Goal: Transaction & Acquisition: Subscribe to service/newsletter

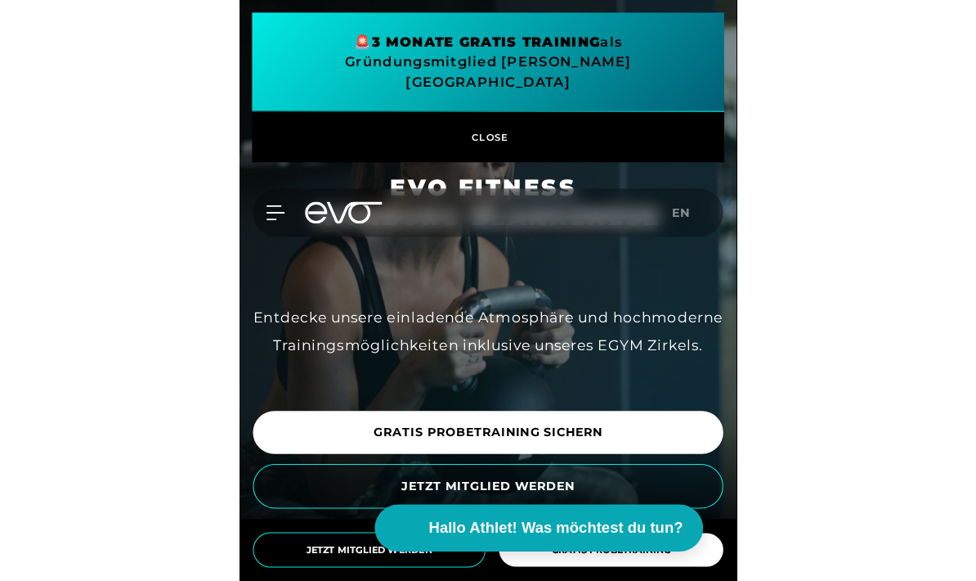
scroll to position [65, 0]
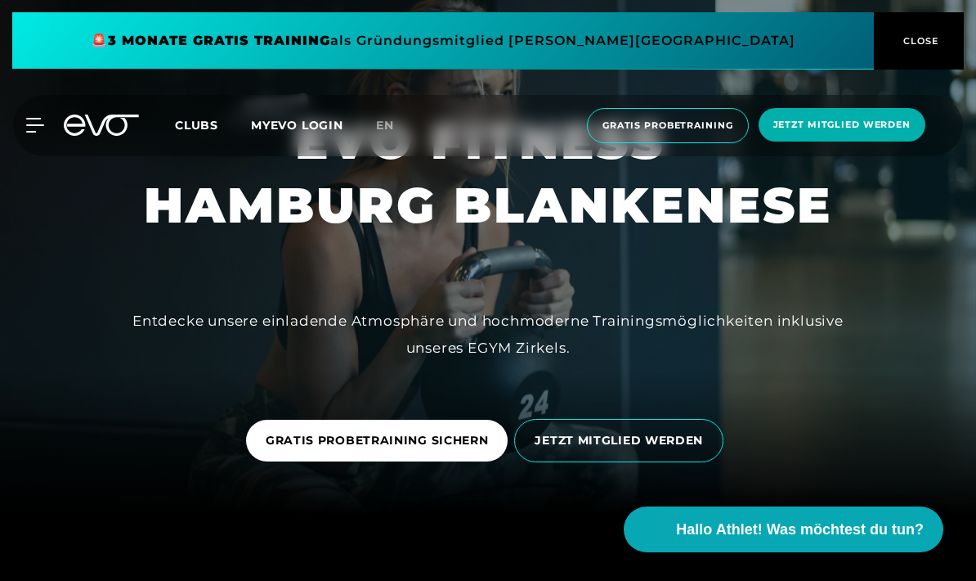
click at [860, 122] on span "Jetzt Mitglied werden" at bounding box center [842, 125] width 137 height 14
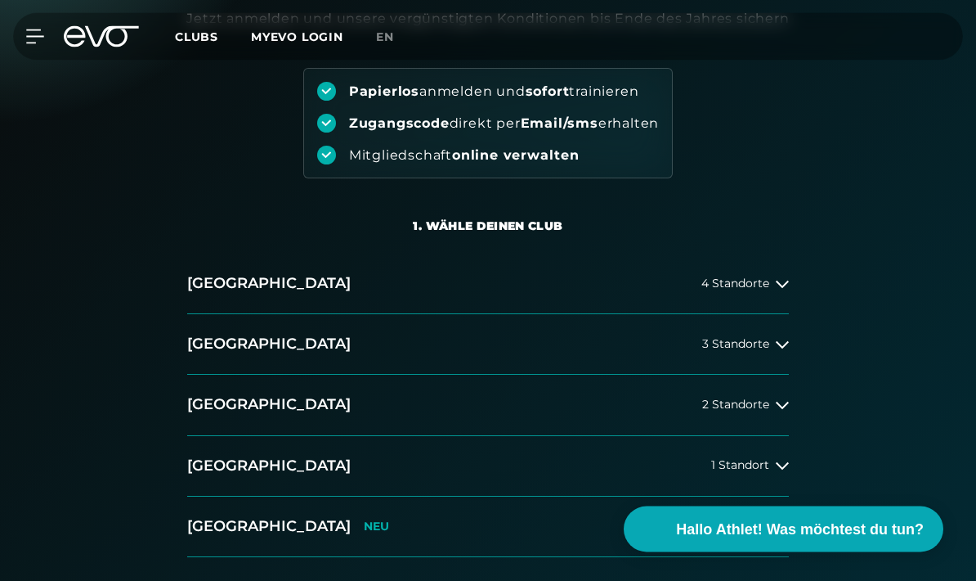
scroll to position [164, 0]
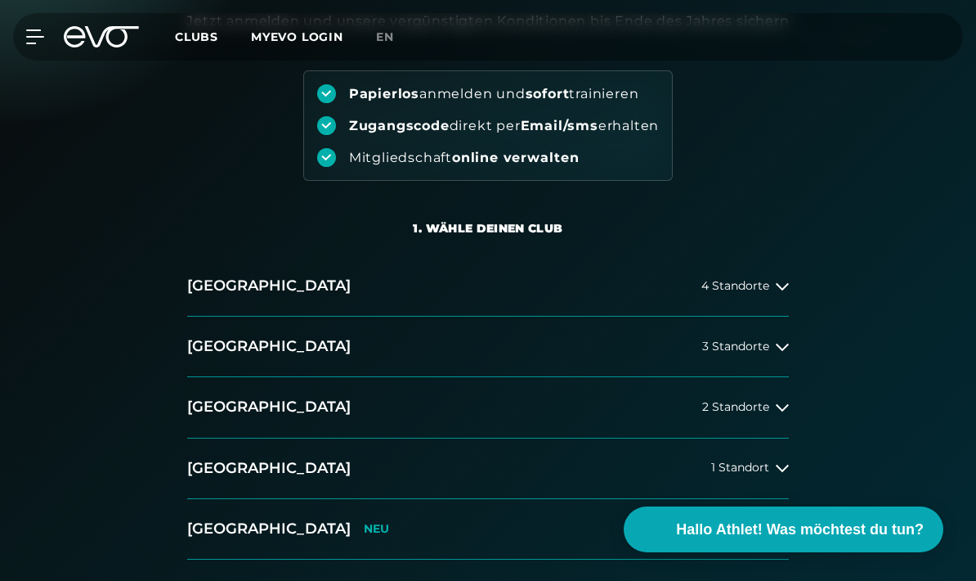
click at [773, 299] on button "[GEOGRAPHIC_DATA] 4 Standorte" at bounding box center [488, 286] width 602 height 61
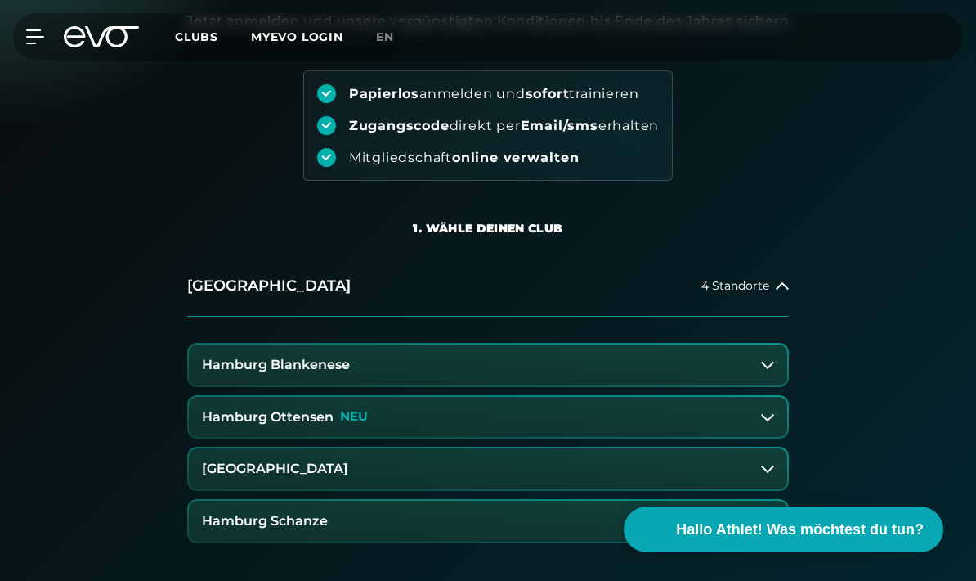
click at [752, 429] on button "Hamburg Ottensen NEU" at bounding box center [488, 417] width 599 height 41
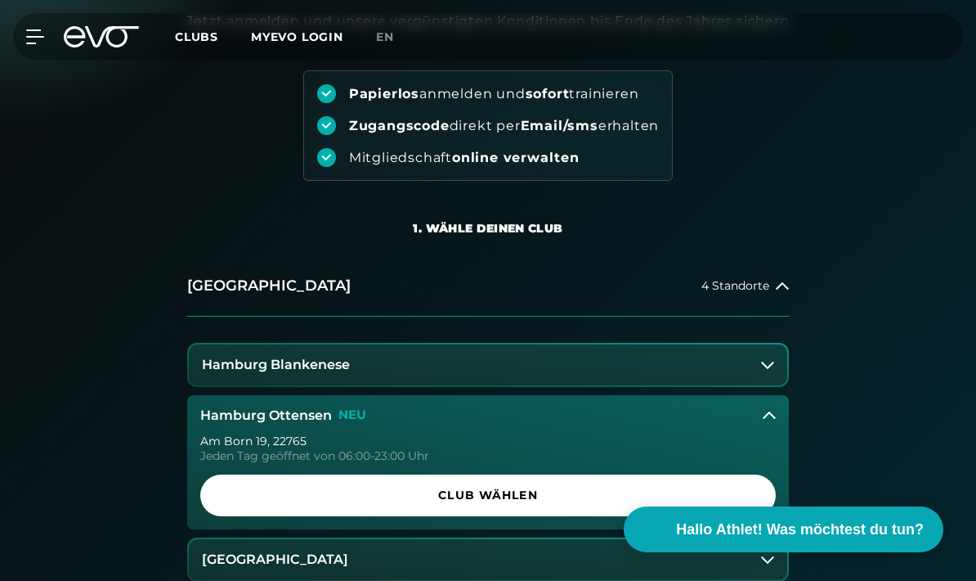
click at [565, 495] on span "Club wählen" at bounding box center [488, 495] width 536 height 17
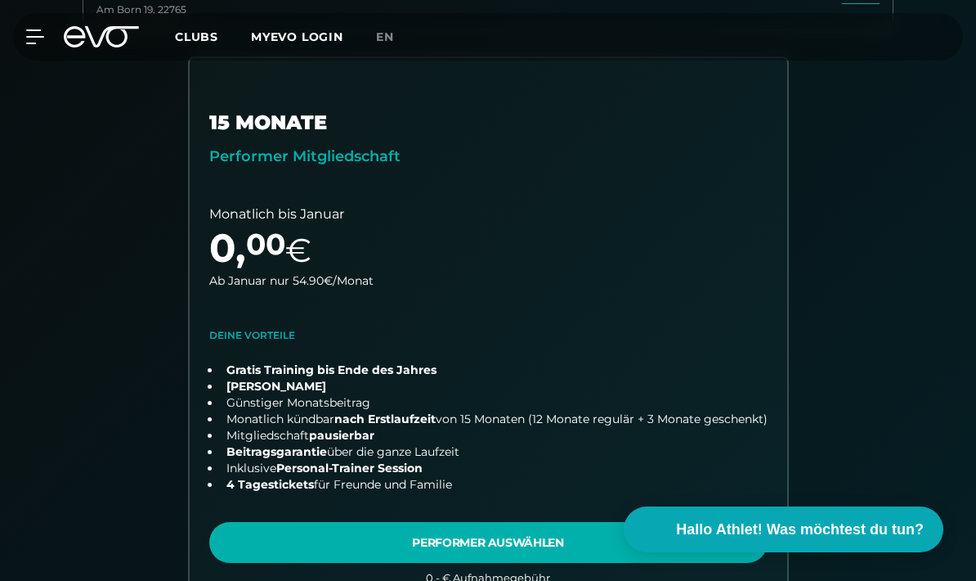
scroll to position [462, 0]
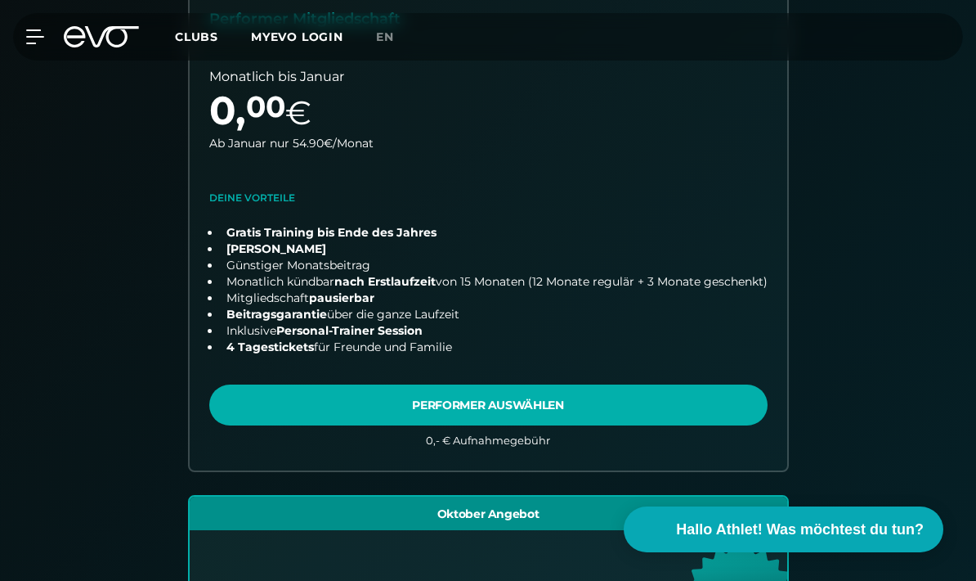
click at [812, 348] on div "15 MONATE Performer Mitgliedschaft Monatlich bis Januar 0 , 00 € Ab Januar nur …" at bounding box center [488, 512] width 837 height 1186
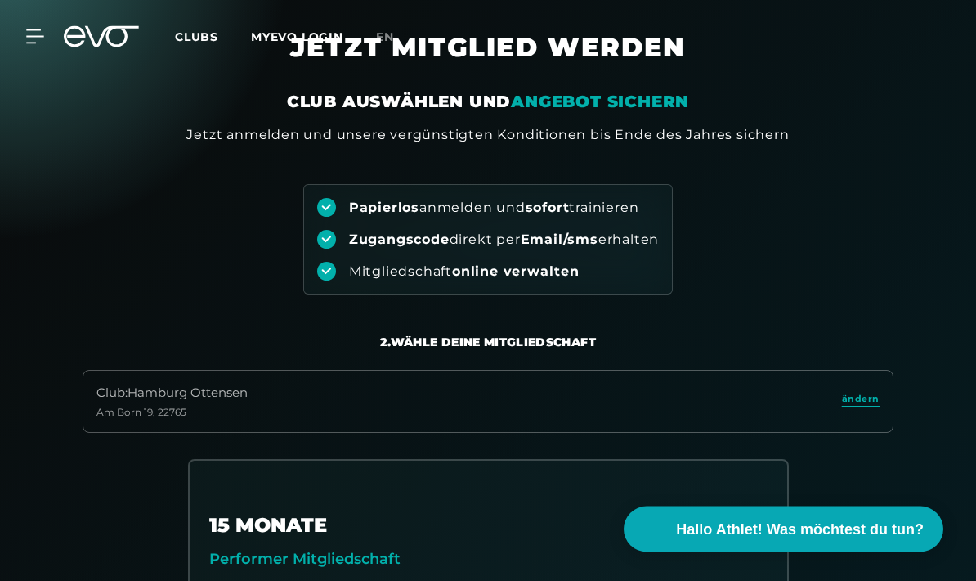
scroll to position [0, 0]
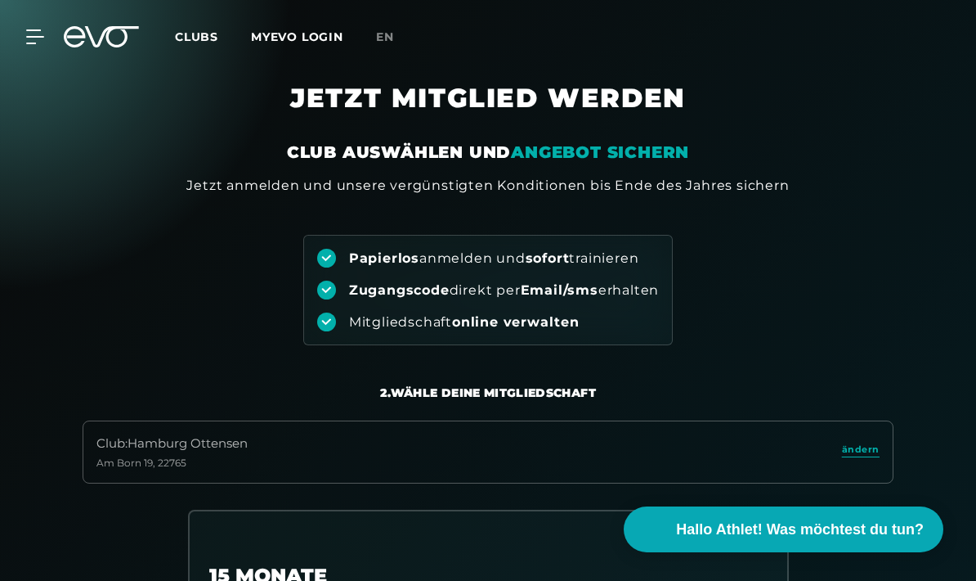
click at [860, 451] on span "ändern" at bounding box center [861, 449] width 38 height 14
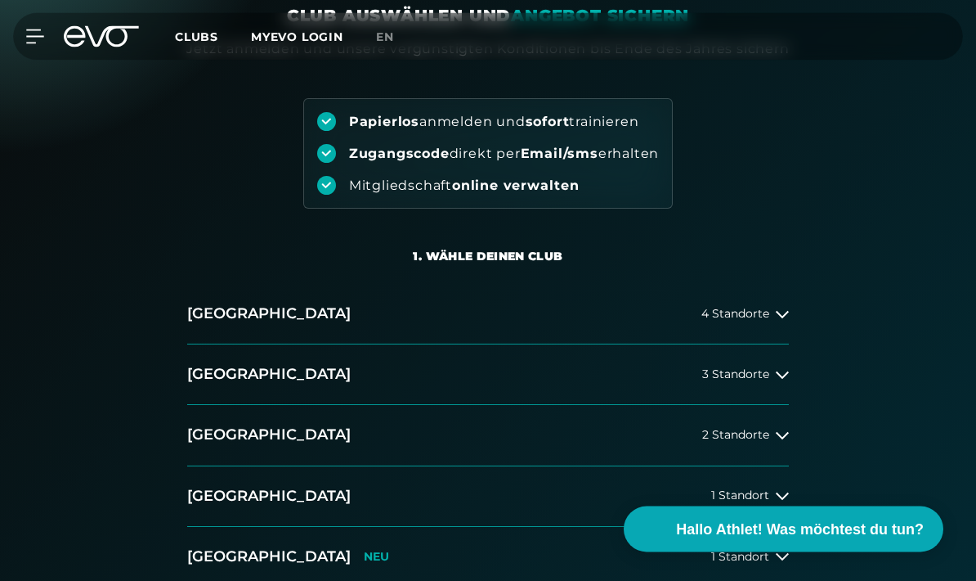
scroll to position [140, 0]
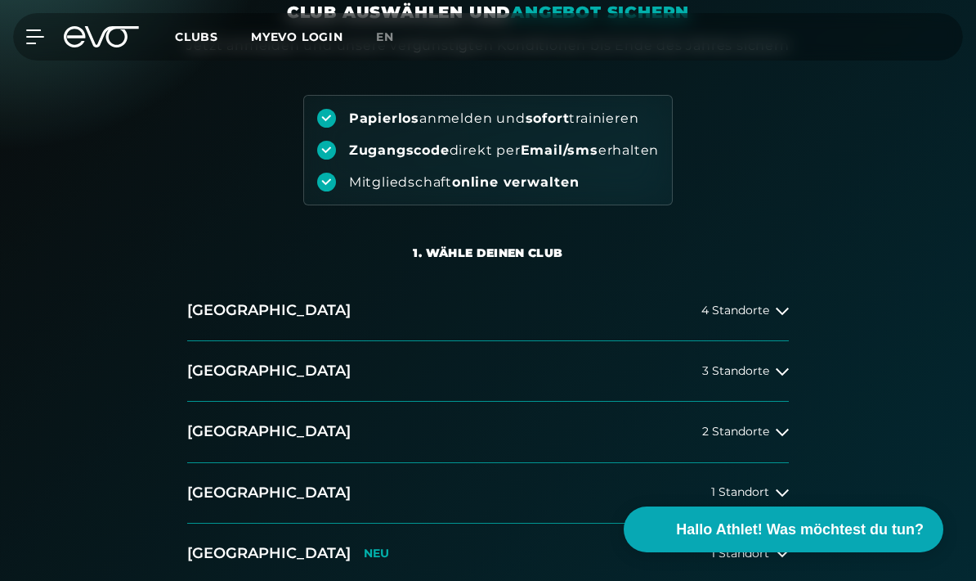
click at [774, 322] on button "[GEOGRAPHIC_DATA] 4 Standorte" at bounding box center [488, 311] width 602 height 61
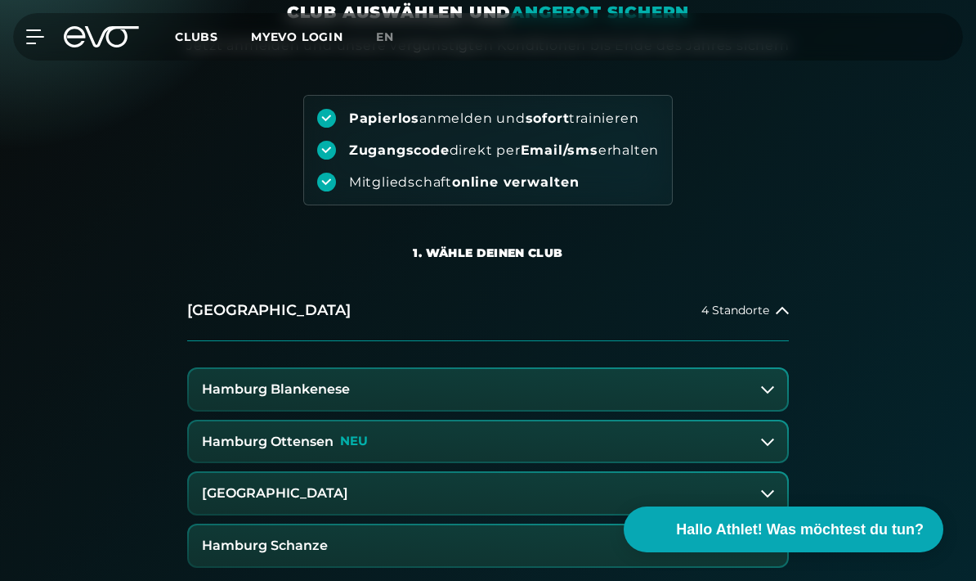
click at [660, 400] on button "Hamburg Blankenese" at bounding box center [488, 389] width 599 height 41
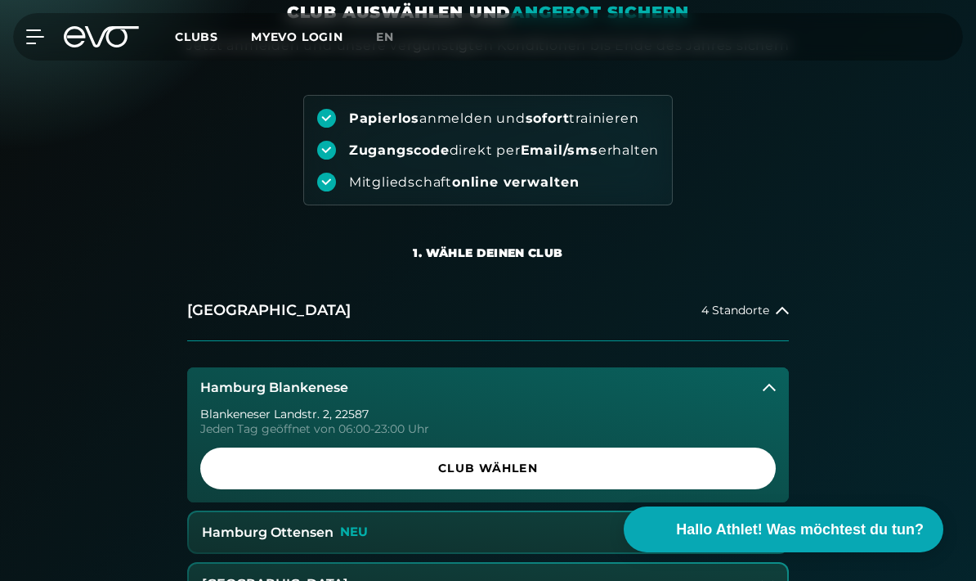
click at [637, 464] on span "Club wählen" at bounding box center [488, 468] width 536 height 17
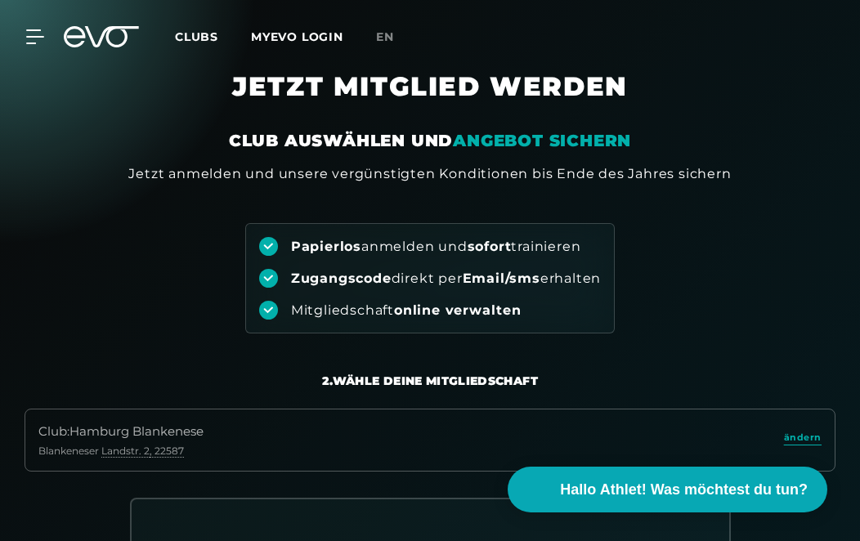
scroll to position [0, 0]
